Goal: Information Seeking & Learning: Learn about a topic

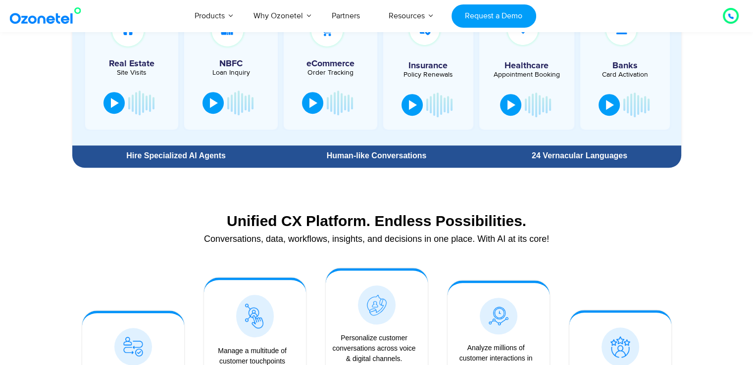
scroll to position [517, 0]
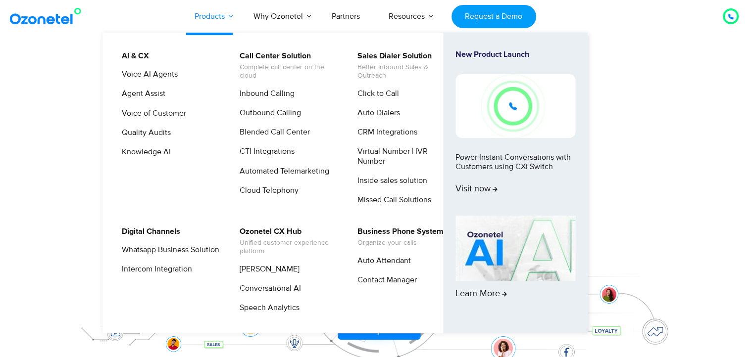
click at [217, 15] on link "Products" at bounding box center [209, 16] width 59 height 33
click at [379, 134] on link "CRM Integrations" at bounding box center [385, 132] width 68 height 12
click at [285, 190] on link "Cloud Telephony" at bounding box center [266, 191] width 67 height 12
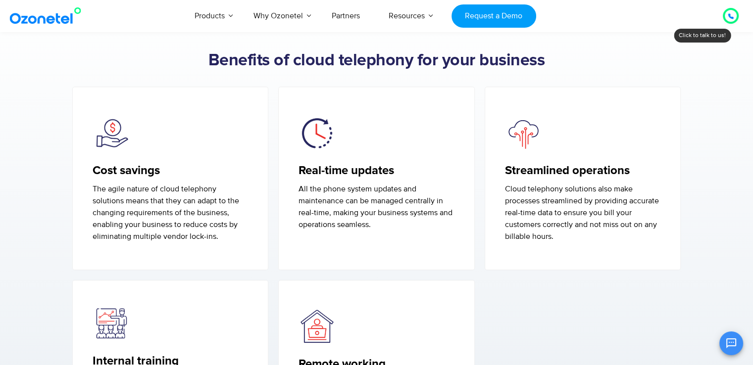
scroll to position [779, 0]
